Goal: Transaction & Acquisition: Purchase product/service

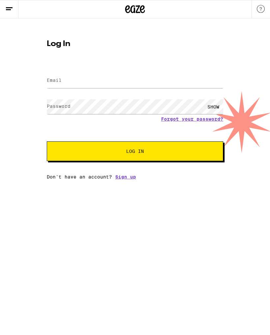
click at [61, 80] on label "Email" at bounding box center [54, 80] width 15 height 5
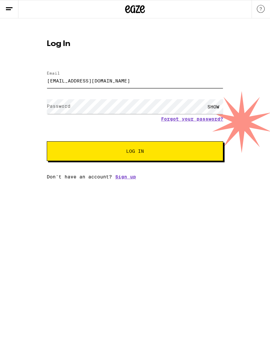
type input "[EMAIL_ADDRESS][DOMAIN_NAME]"
click at [58, 107] on label "Password" at bounding box center [59, 106] width 24 height 5
click at [134, 148] on button "Log In" at bounding box center [135, 151] width 176 height 20
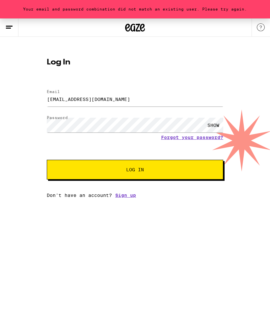
click at [208, 125] on div "SHOW" at bounding box center [213, 125] width 20 height 15
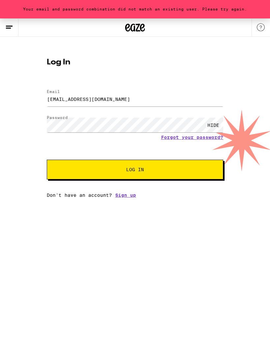
click at [137, 172] on span "Log In" at bounding box center [135, 169] width 18 height 5
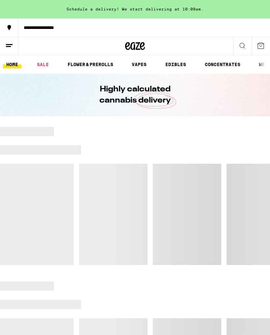
click at [43, 61] on link "SALE" at bounding box center [43, 65] width 18 height 8
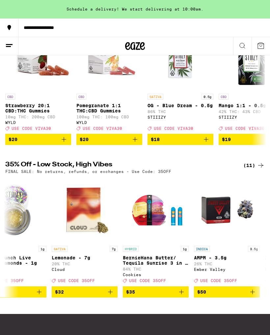
scroll to position [0, 305]
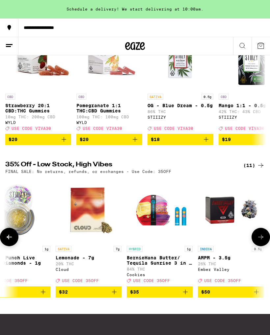
click at [149, 266] on p "BernieHana Butter/ Tequila Sunrise 3 in 1 AIO - 1g" at bounding box center [160, 260] width 66 height 11
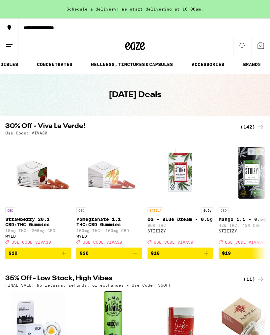
scroll to position [0, 169]
click at [208, 62] on link "ACCESSORIES" at bounding box center [207, 65] width 39 height 8
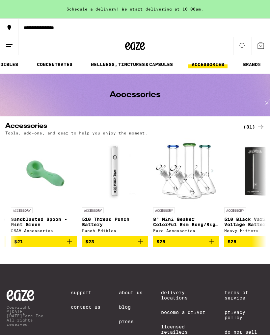
scroll to position [0, 1053]
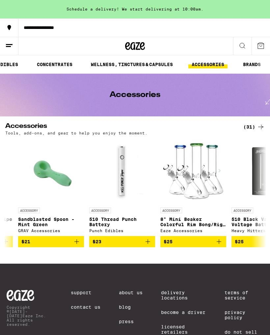
click at [149, 242] on icon "Add to bag" at bounding box center [148, 242] width 8 height 8
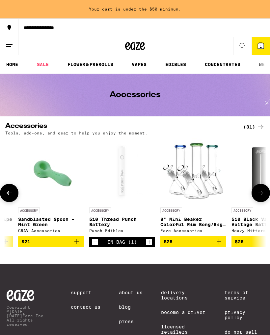
scroll to position [0, 0]
click at [45, 61] on link "SALE" at bounding box center [43, 65] width 18 height 8
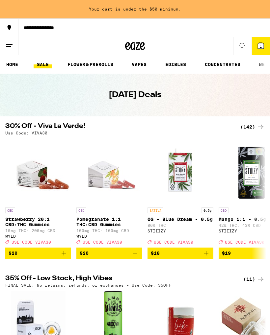
click at [251, 125] on div "(142)" at bounding box center [252, 127] width 24 height 8
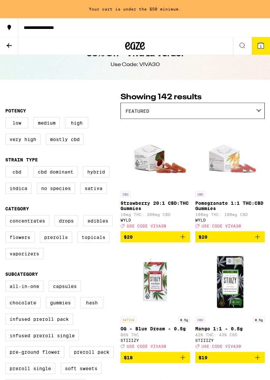
scroll to position [18, 0]
click at [25, 259] on label "Vaporizers" at bounding box center [24, 253] width 38 height 11
click at [7, 216] on input "Vaporizers" at bounding box center [7, 216] width 0 height 0
checkbox input "true"
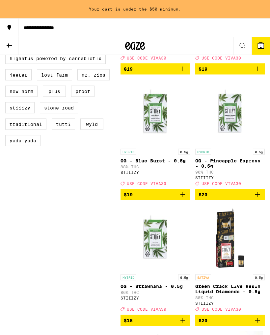
scroll to position [552, 0]
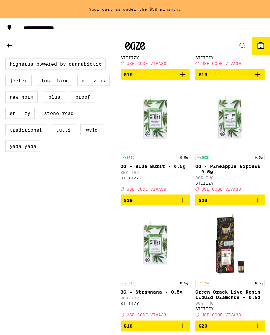
click at [11, 42] on icon at bounding box center [9, 46] width 8 height 8
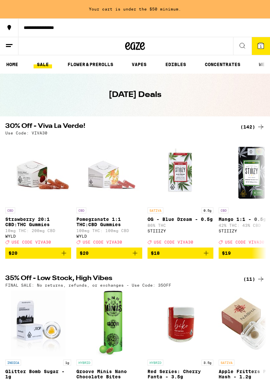
click at [143, 61] on link "VAPES" at bounding box center [138, 65] width 21 height 8
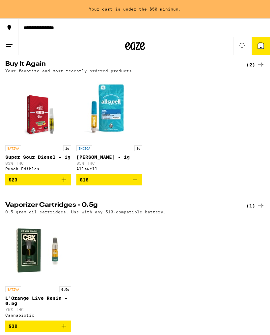
scroll to position [63, 0]
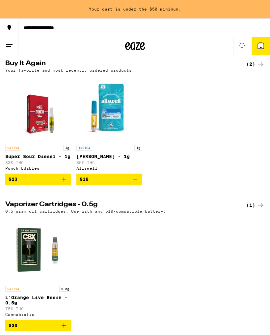
click at [142, 174] on link "INDICA 1g [PERSON_NAME] - 1g 85% THC Allswell" at bounding box center [109, 125] width 66 height 98
click at [134, 183] on icon "Add to bag" at bounding box center [135, 179] width 8 height 8
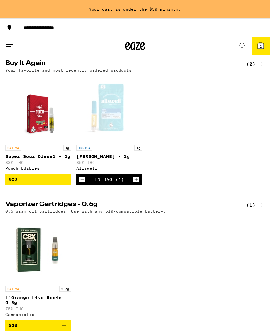
click at [136, 182] on icon "Increment" at bounding box center [136, 180] width 4 height 4
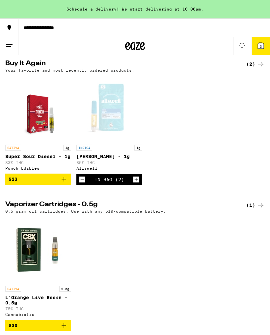
click at [136, 183] on icon "Increment" at bounding box center [136, 180] width 6 height 8
click at [139, 182] on button "Increment" at bounding box center [136, 179] width 7 height 7
click at [139, 181] on icon "Increment" at bounding box center [136, 180] width 6 height 8
click at [139, 182] on div "In Bag (6)" at bounding box center [109, 179] width 66 height 11
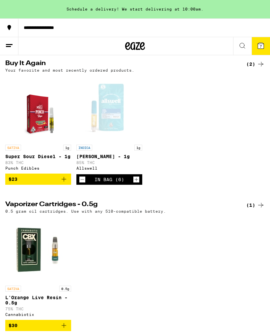
click at [138, 183] on icon "Increment" at bounding box center [136, 180] width 6 height 8
click at [138, 182] on icon "Increment" at bounding box center [136, 180] width 6 height 8
click at [263, 42] on icon at bounding box center [260, 46] width 8 height 8
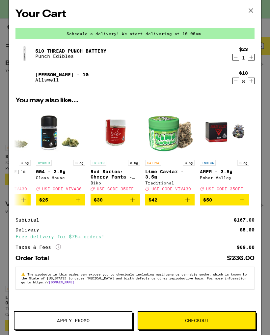
scroll to position [0, 307]
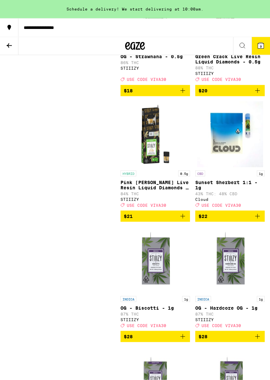
scroll to position [789, 0]
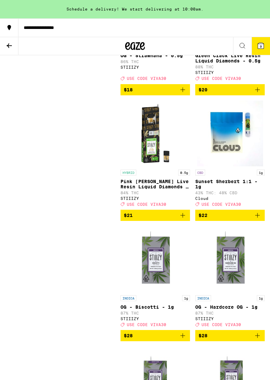
click at [231, 189] on p "Sunset Sherbert 1:1 - 1g" at bounding box center [229, 184] width 69 height 11
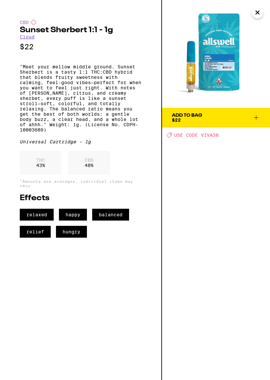
click at [259, 113] on button "Add To Bag $22" at bounding box center [216, 118] width 108 height 20
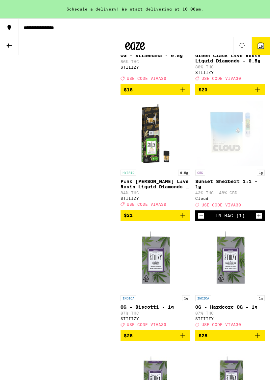
click at [262, 221] on div "In Bag (1)" at bounding box center [229, 215] width 69 height 11
click at [261, 220] on icon "Increment" at bounding box center [258, 216] width 6 height 8
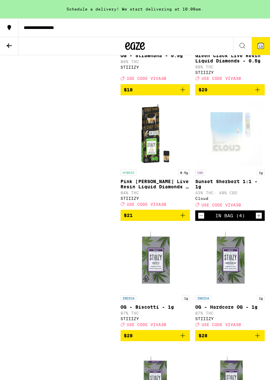
click at [261, 220] on icon "Increment" at bounding box center [258, 216] width 6 height 8
click at [260, 220] on icon "Increment" at bounding box center [258, 216] width 6 height 8
click at [261, 220] on icon "Increment" at bounding box center [258, 216] width 6 height 8
click at [260, 44] on icon at bounding box center [260, 46] width 6 height 6
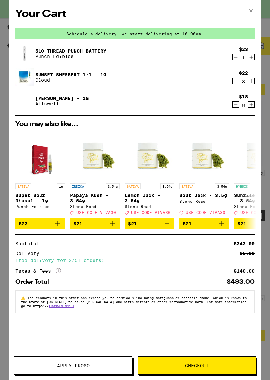
click at [260, 116] on div "Your Cart Schedule a delivery! We start delivering at 10:00am. 510 Thread Punch…" at bounding box center [135, 180] width 252 height 360
click at [237, 103] on icon "Decrement" at bounding box center [235, 105] width 6 height 8
click at [238, 104] on icon "Decrement" at bounding box center [235, 105] width 6 height 8
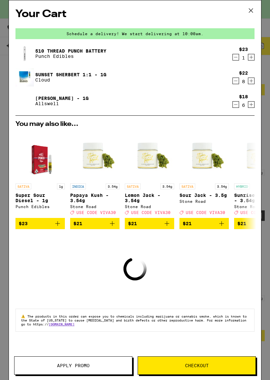
click at [238, 104] on icon "Decrement" at bounding box center [235, 105] width 6 height 8
click at [237, 105] on icon "Decrement" at bounding box center [235, 105] width 6 height 8
click at [237, 104] on icon "Decrement" at bounding box center [235, 105] width 6 height 8
click at [237, 105] on icon "Decrement" at bounding box center [235, 105] width 6 height 8
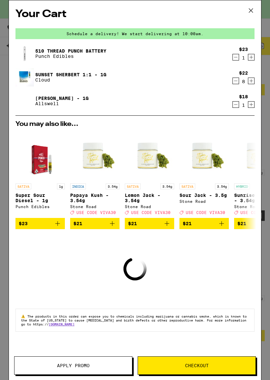
click at [238, 104] on icon "Decrement" at bounding box center [235, 105] width 6 height 8
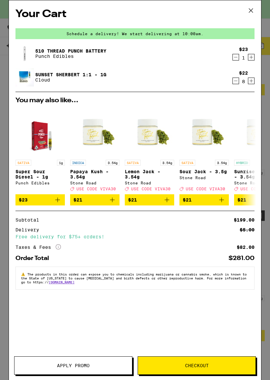
click at [74, 335] on span "Apply Promo" at bounding box center [73, 365] width 33 height 5
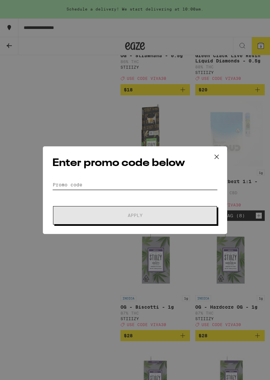
click at [59, 182] on input "Promo Code" at bounding box center [134, 185] width 165 height 10
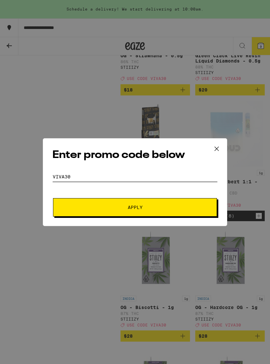
type input "Viva30"
click at [141, 205] on span "Apply" at bounding box center [135, 207] width 15 height 5
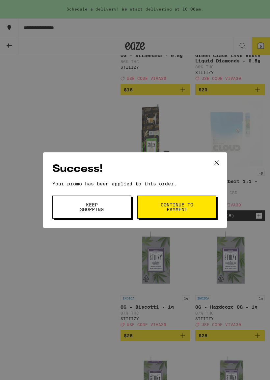
click at [183, 206] on span "Continue to payment" at bounding box center [177, 207] width 34 height 9
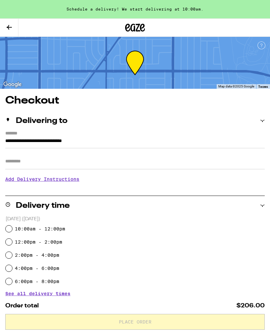
click at [12, 231] on input "10:00am - 12:00pm" at bounding box center [9, 229] width 7 height 7
radio input "true"
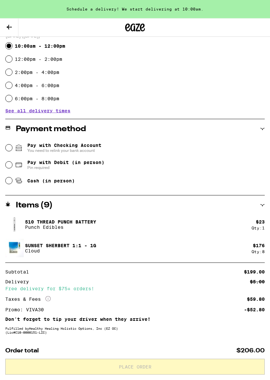
scroll to position [183, 0]
click at [10, 168] on input "Pay with Debit (in person) Pin required" at bounding box center [9, 164] width 7 height 7
radio input "true"
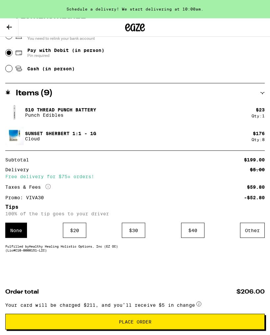
scroll to position [294, 0]
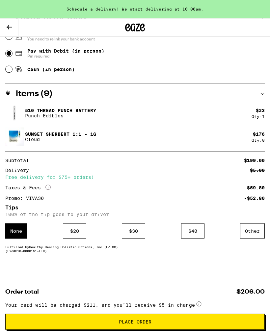
click at [73, 238] on div "$ 20" at bounding box center [74, 231] width 23 height 15
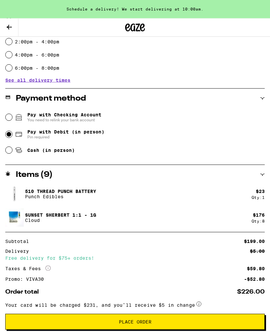
scroll to position [311, 0]
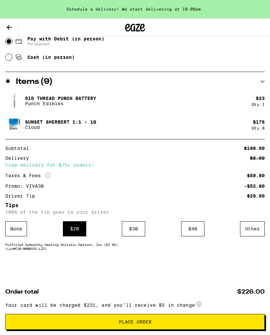
click at [136, 320] on span "Place Order" at bounding box center [135, 322] width 33 height 5
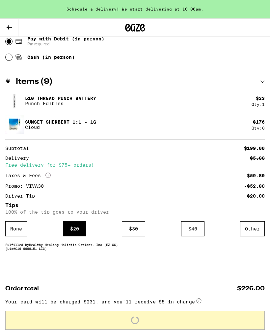
scroll to position [291, 0]
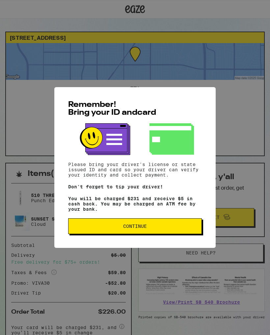
click at [140, 225] on button "Continue" at bounding box center [134, 226] width 133 height 16
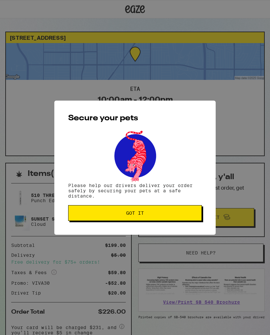
click at [143, 214] on span "Got it" at bounding box center [135, 213] width 18 height 5
